Goal: Information Seeking & Learning: Learn about a topic

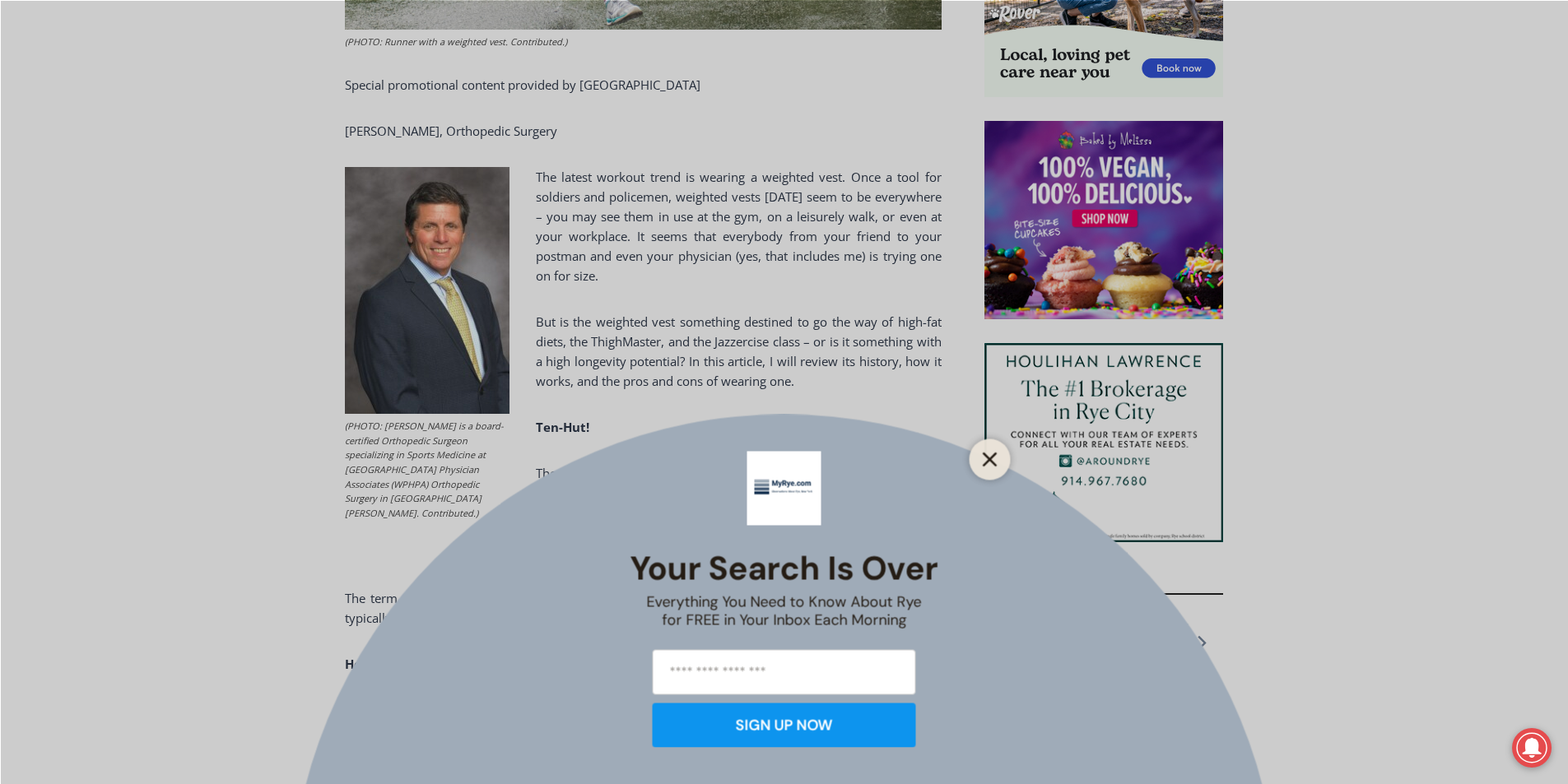
click at [998, 459] on button "Close" at bounding box center [990, 460] width 23 height 23
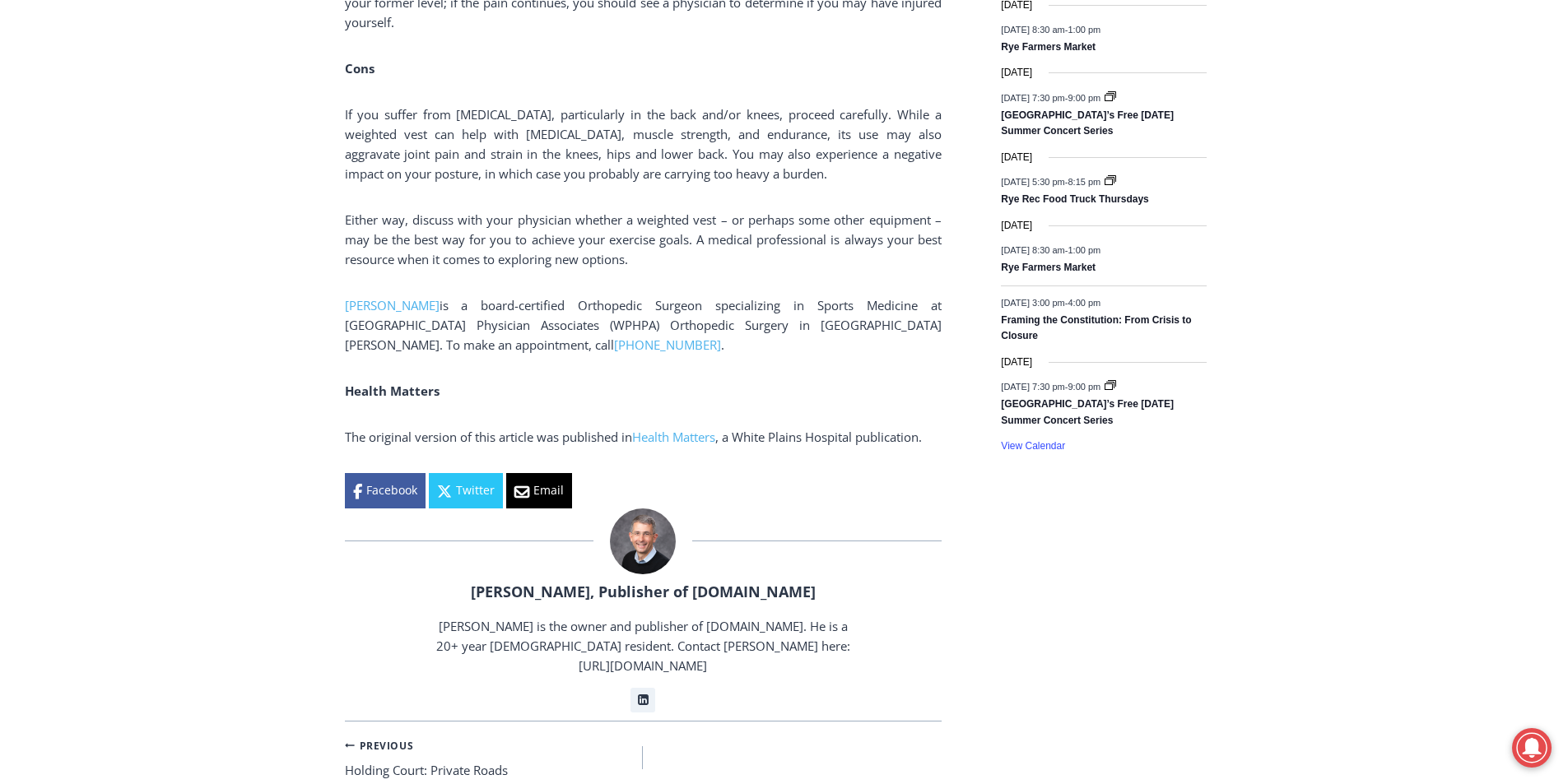
scroll to position [2395, 0]
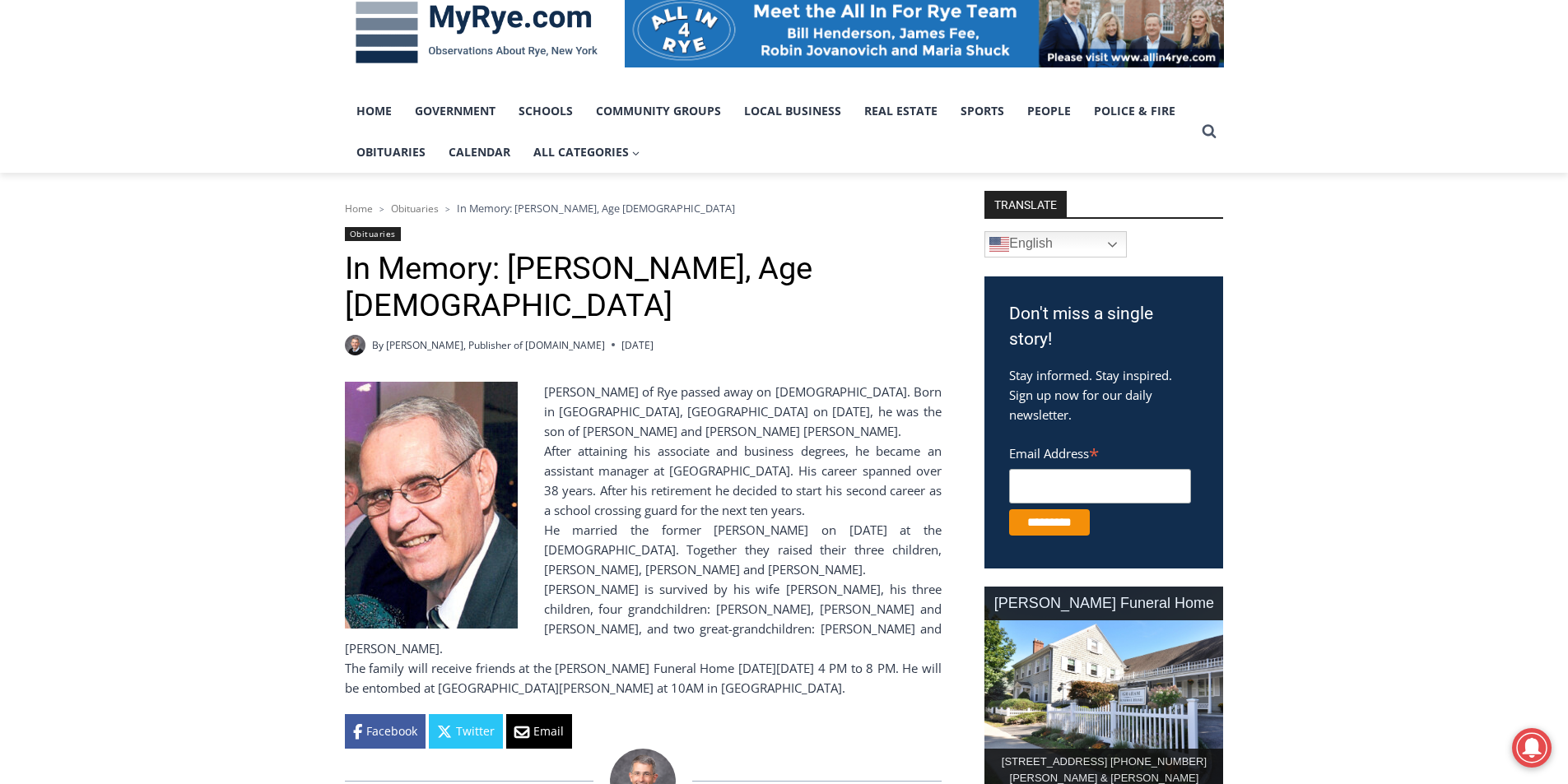
scroll to position [323, 0]
